Goal: Navigation & Orientation: Find specific page/section

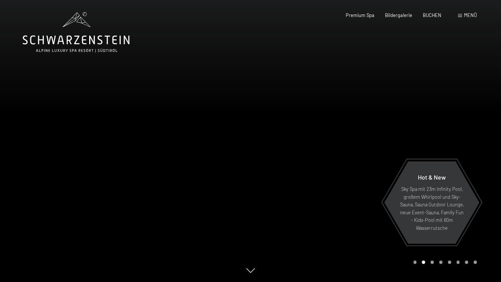
click at [362, 148] on div at bounding box center [375, 141] width 250 height 282
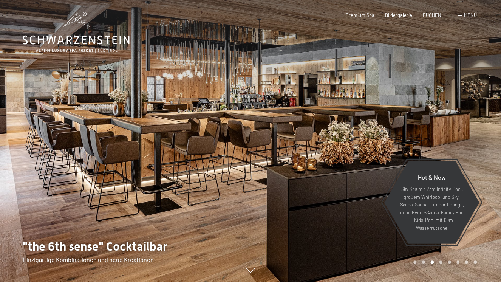
click at [362, 148] on div at bounding box center [375, 141] width 250 height 282
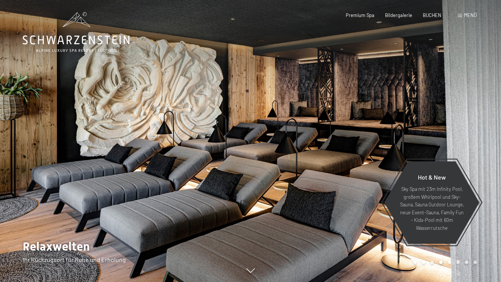
click at [362, 148] on div at bounding box center [375, 141] width 250 height 282
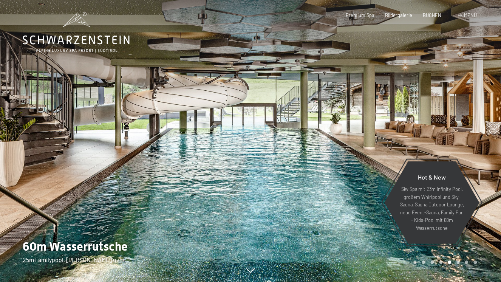
click at [362, 148] on div at bounding box center [375, 141] width 250 height 282
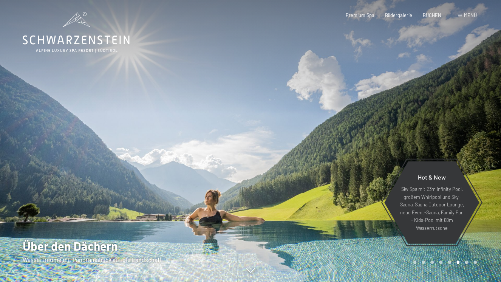
click at [362, 148] on div at bounding box center [375, 141] width 250 height 282
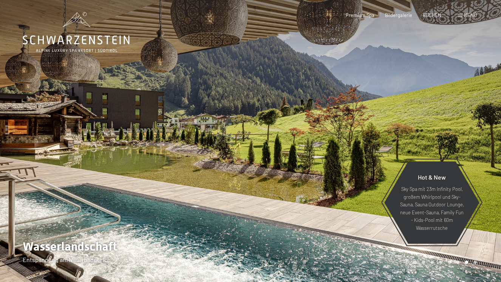
click at [362, 148] on div at bounding box center [375, 141] width 250 height 282
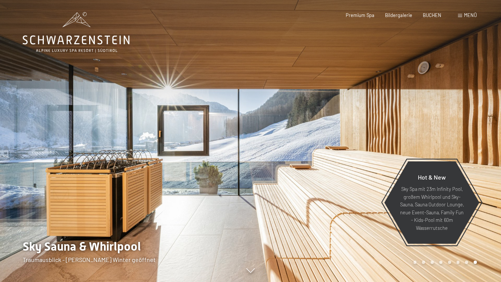
click at [362, 148] on div at bounding box center [375, 141] width 250 height 282
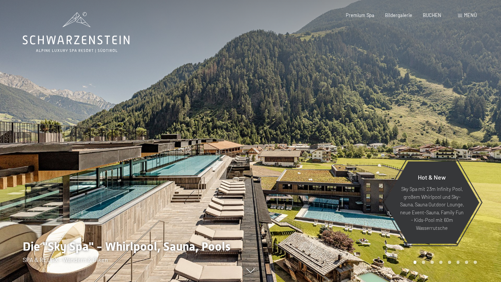
click at [32, 146] on div at bounding box center [125, 141] width 250 height 282
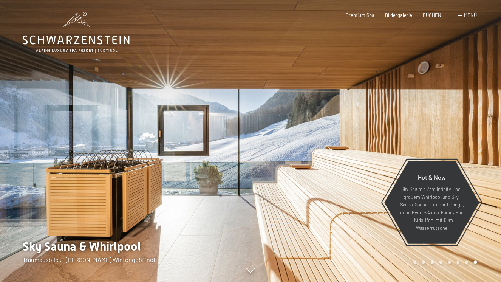
click at [257, 156] on div at bounding box center [375, 141] width 250 height 282
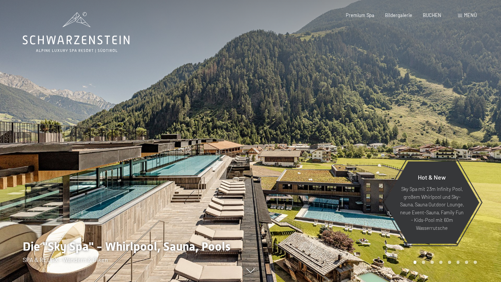
click at [257, 156] on div at bounding box center [375, 141] width 250 height 282
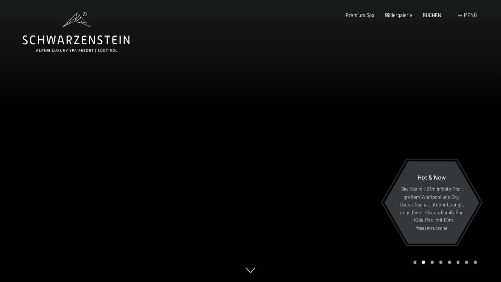
click at [257, 156] on div at bounding box center [375, 141] width 250 height 282
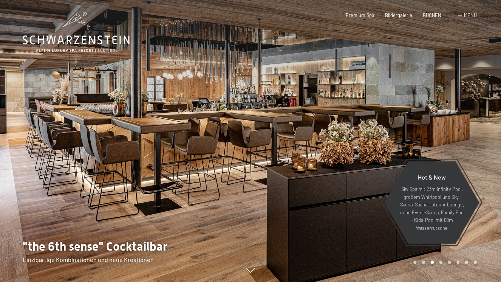
click at [257, 156] on div at bounding box center [375, 141] width 250 height 282
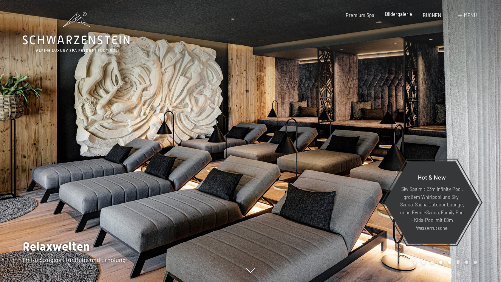
click at [403, 15] on span "Bildergalerie" at bounding box center [398, 14] width 27 height 6
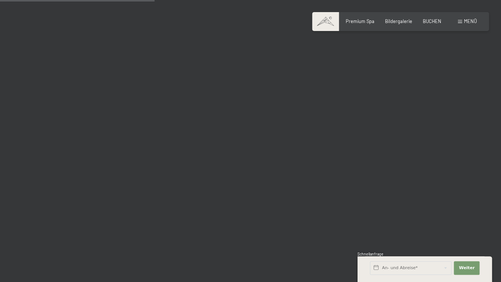
scroll to position [2235, 0]
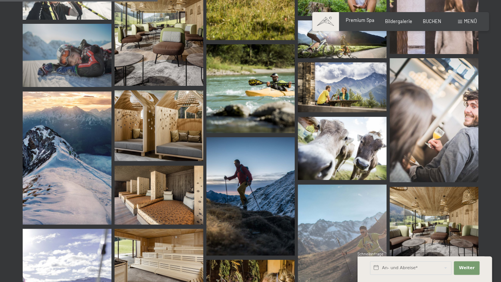
click at [361, 21] on span "Premium Spa" at bounding box center [360, 20] width 29 height 6
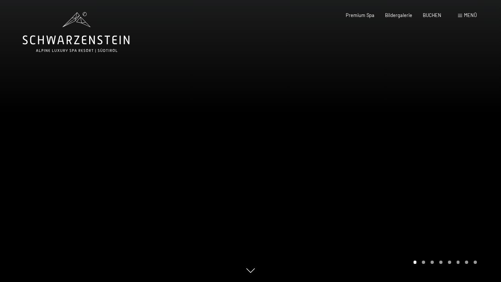
click at [462, 13] on div "Menü" at bounding box center [467, 15] width 19 height 7
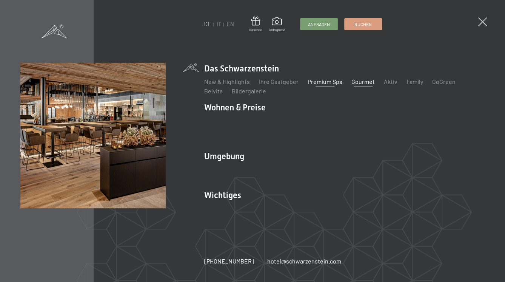
click at [362, 85] on link "Gourmet" at bounding box center [363, 81] width 23 height 7
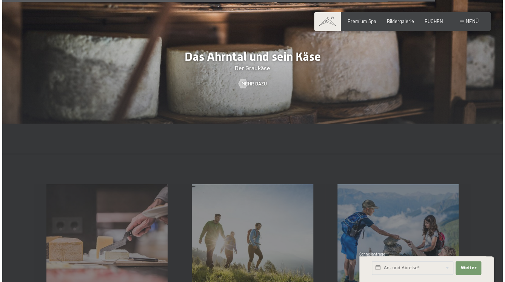
scroll to position [1964, 0]
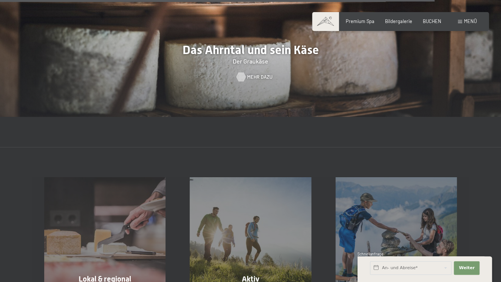
click at [250, 74] on span "Mehr dazu" at bounding box center [259, 77] width 25 height 7
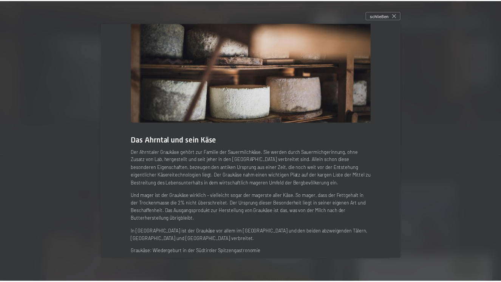
scroll to position [56, 0]
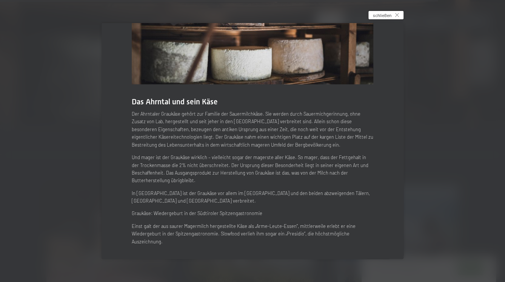
click at [383, 15] on span "schließen" at bounding box center [382, 15] width 19 height 6
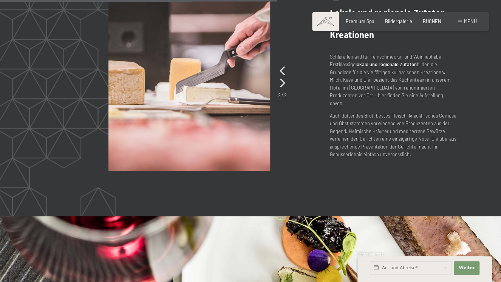
scroll to position [1147, 0]
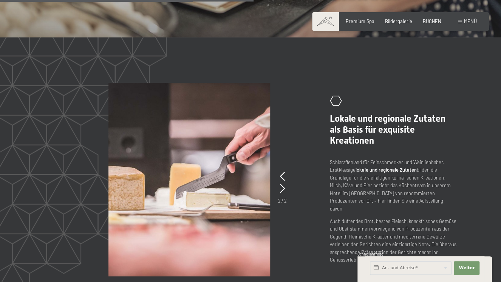
click at [462, 21] on div "Menü" at bounding box center [467, 21] width 19 height 7
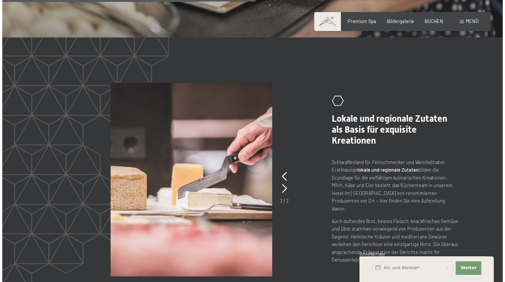
scroll to position [1149, 0]
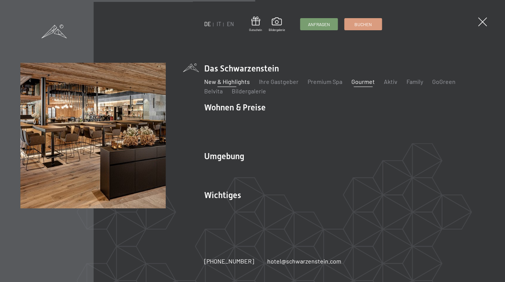
click at [222, 85] on link "New & Highlights" at bounding box center [227, 81] width 46 height 7
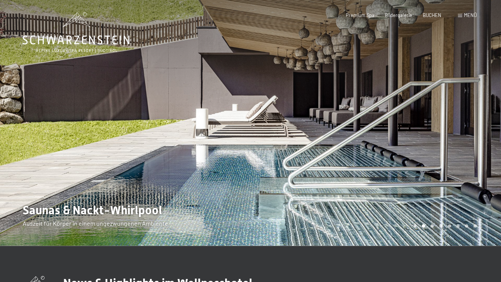
click at [461, 16] on div "Menü" at bounding box center [467, 15] width 19 height 7
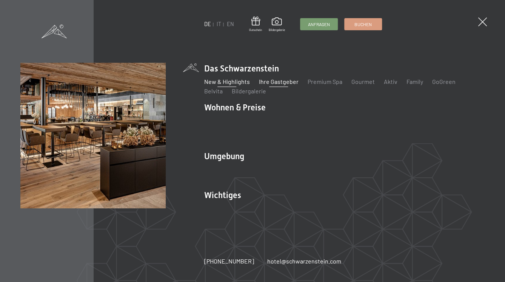
click at [277, 85] on link "Ihre Gastgeber" at bounding box center [279, 81] width 40 height 7
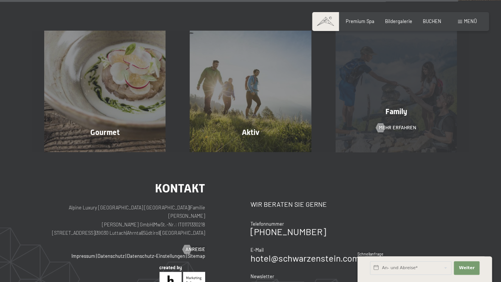
scroll to position [1925, 0]
